Goal: Task Accomplishment & Management: Manage account settings

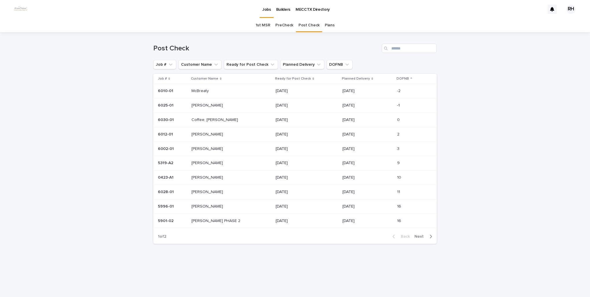
click at [215, 205] on p "[PERSON_NAME]" at bounding box center [207, 206] width 33 height 6
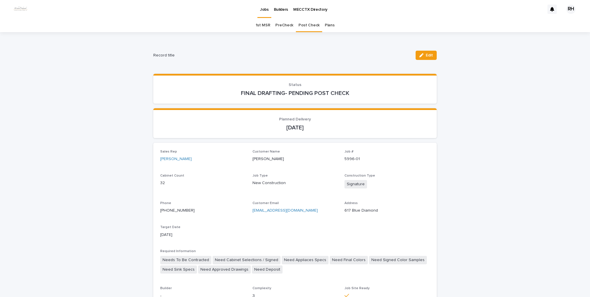
click at [426, 54] on span "Edit" at bounding box center [429, 55] width 7 height 4
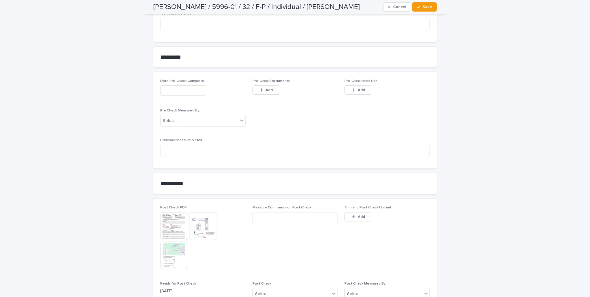
scroll to position [566, 0]
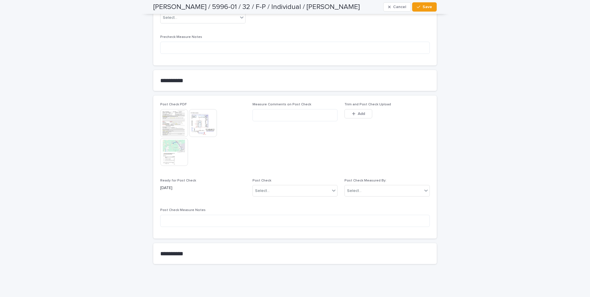
click at [358, 115] on span "Add" at bounding box center [361, 114] width 7 height 4
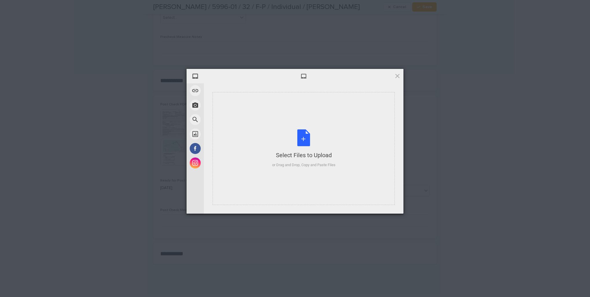
click at [275, 156] on div "Select Files to Upload" at bounding box center [303, 155] width 63 height 8
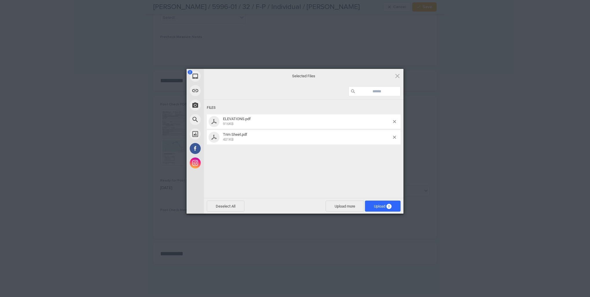
click at [379, 208] on span "Upload 2" at bounding box center [383, 206] width 18 height 4
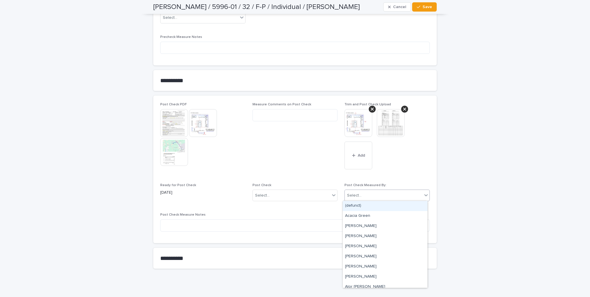
click at [379, 197] on div "Select..." at bounding box center [384, 196] width 78 height 10
type input "***"
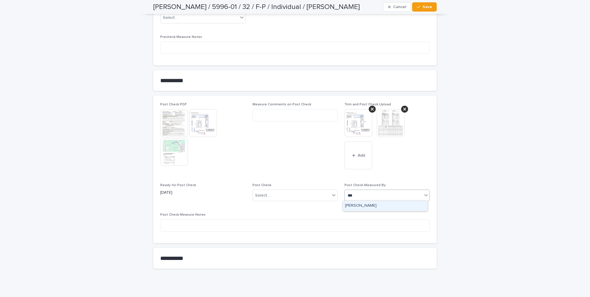
click at [369, 204] on div "[PERSON_NAME]" at bounding box center [385, 206] width 85 height 10
click at [295, 192] on div "Select..." at bounding box center [292, 196] width 78 height 10
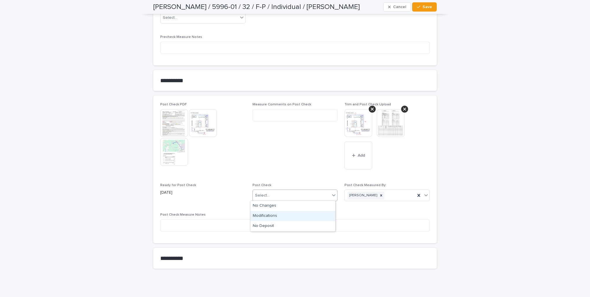
click at [262, 216] on div "Modifications" at bounding box center [292, 216] width 85 height 10
drag, startPoint x: 429, startPoint y: 7, endPoint x: 420, endPoint y: 13, distance: 10.9
click at [428, 7] on span "Save" at bounding box center [427, 7] width 10 height 4
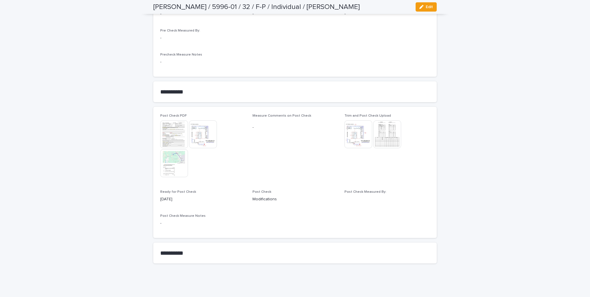
scroll to position [521, 0]
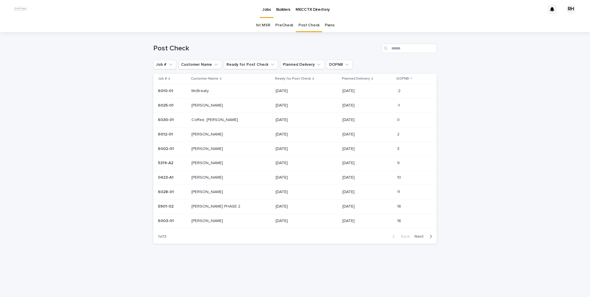
click at [420, 235] on span "Next" at bounding box center [420, 236] width 13 height 4
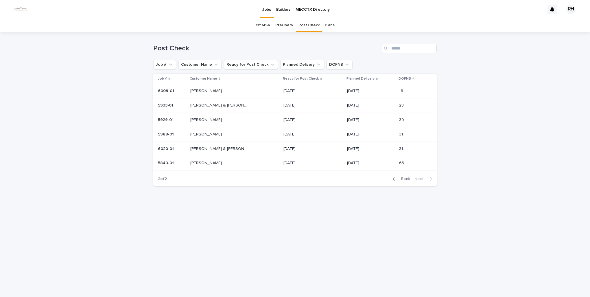
click at [406, 177] on span "Back" at bounding box center [403, 179] width 12 height 4
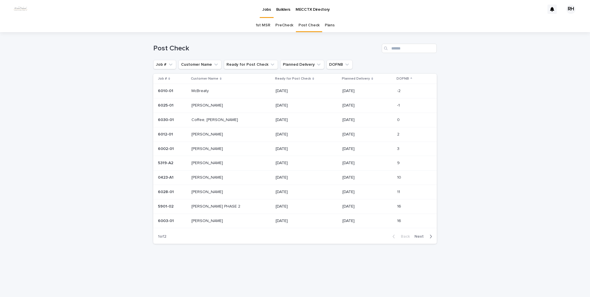
click at [200, 90] on p "McBreaty" at bounding box center [200, 90] width 19 height 6
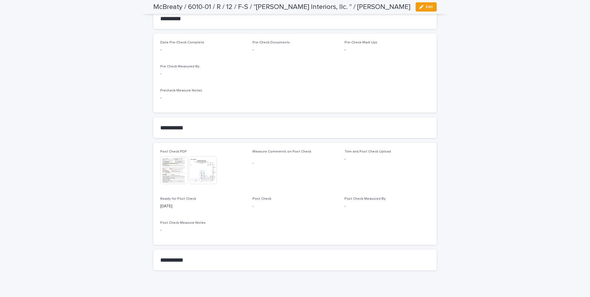
scroll to position [566, 0]
click at [171, 163] on img at bounding box center [174, 170] width 28 height 28
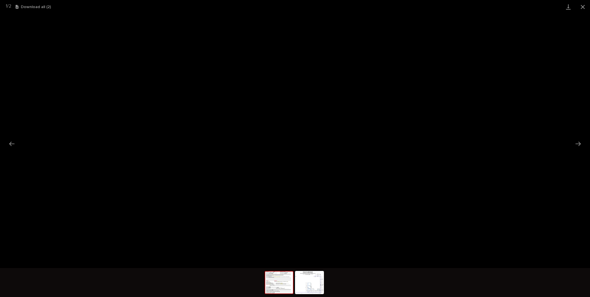
drag, startPoint x: 581, startPoint y: 6, endPoint x: 573, endPoint y: 10, distance: 8.9
click at [580, 7] on button "Close gallery" at bounding box center [582, 7] width 14 height 14
